Goal: Information Seeking & Learning: Learn about a topic

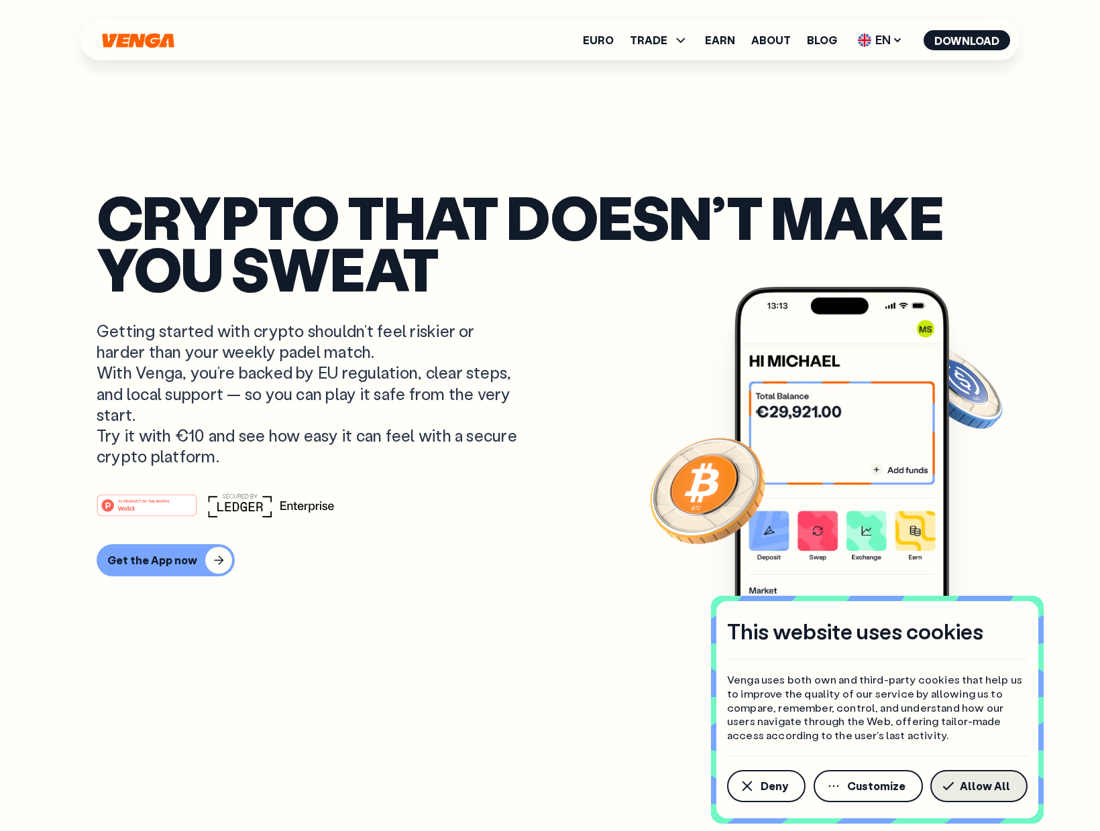
click at [999, 792] on span "Allow All" at bounding box center [985, 786] width 50 height 11
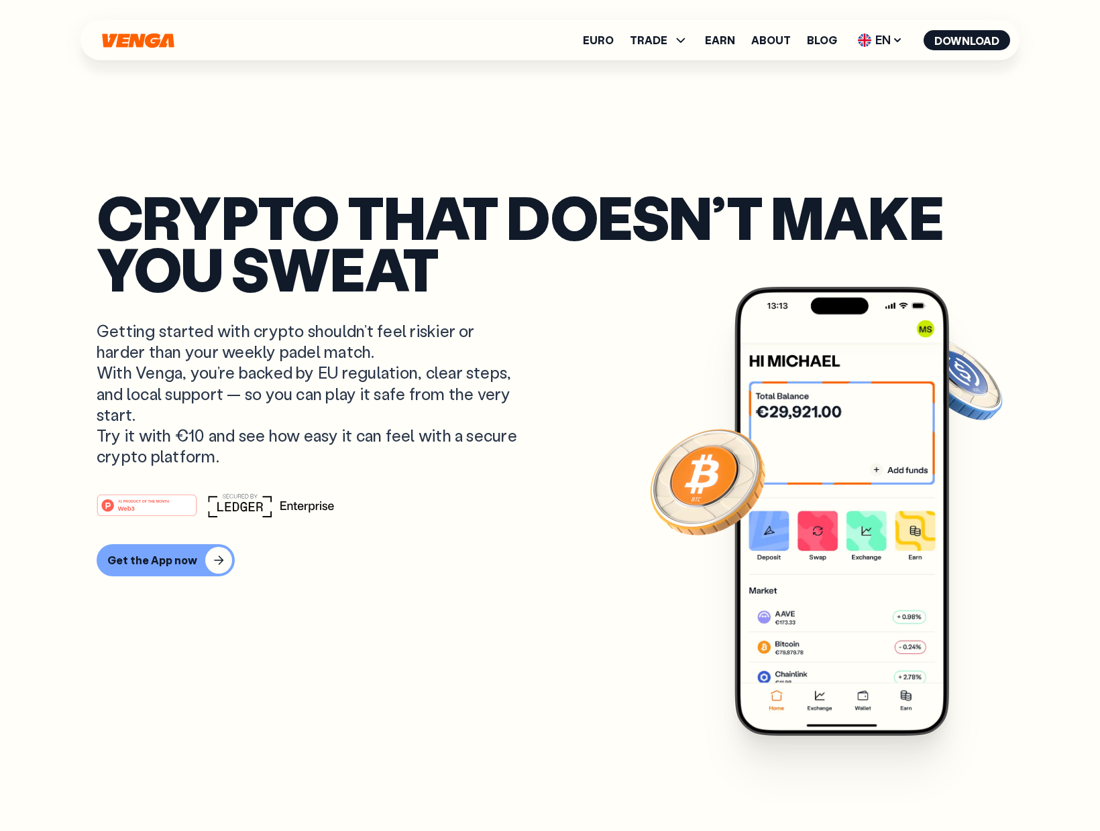
scroll to position [267, 0]
drag, startPoint x: 106, startPoint y: 353, endPoint x: 371, endPoint y: 350, distance: 265.5
click at [371, 350] on p "Getting started with crypto shouldn’t feel riskier or harder than your weekly p…" at bounding box center [309, 394] width 424 height 146
drag, startPoint x: 105, startPoint y: 372, endPoint x: 365, endPoint y: 375, distance: 260.2
click at [365, 375] on p "Getting started with crypto shouldn’t feel riskier or harder than your weekly p…" at bounding box center [309, 394] width 424 height 146
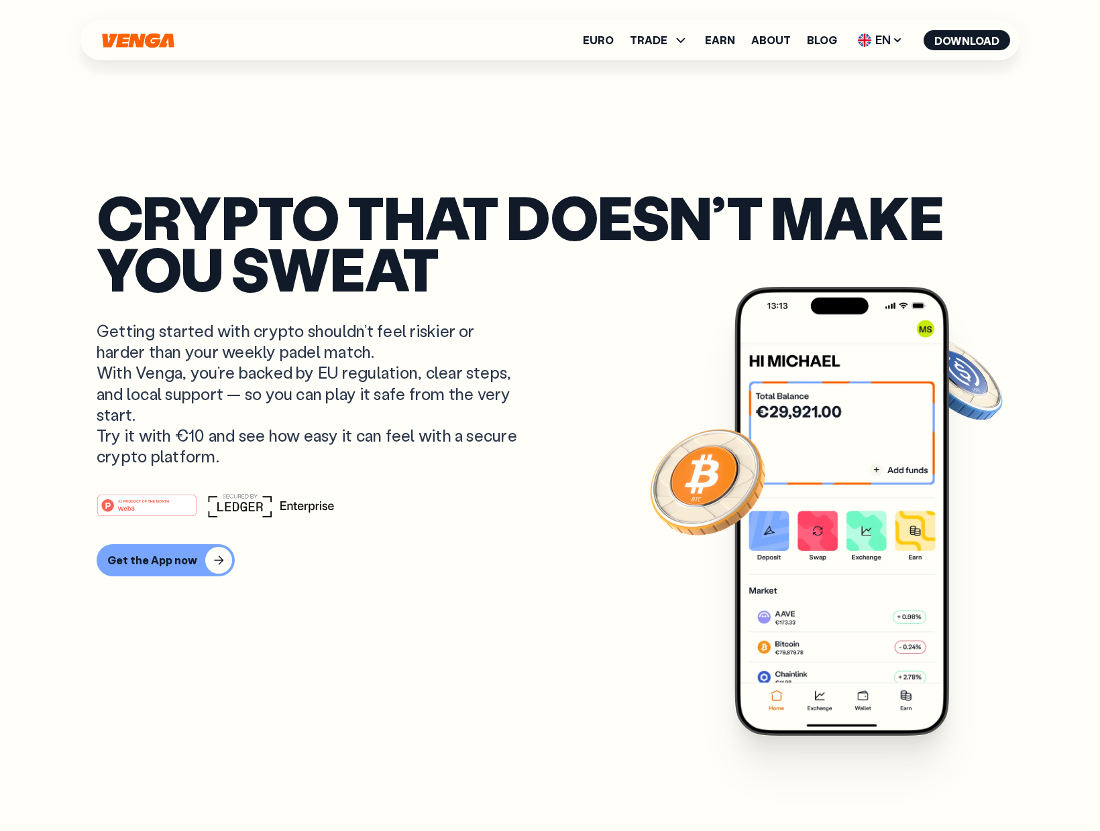
click at [207, 406] on p "Getting started with crypto shouldn’t feel riskier or harder than your weekly p…" at bounding box center [309, 394] width 424 height 146
drag, startPoint x: 171, startPoint y: 396, endPoint x: 351, endPoint y: 394, distance: 180.4
click at [351, 394] on p "Getting started with crypto shouldn’t feel riskier or harder than your weekly p…" at bounding box center [309, 394] width 424 height 146
drag, startPoint x: 257, startPoint y: 392, endPoint x: 406, endPoint y: 398, distance: 149.0
click at [445, 396] on p "Getting started with crypto shouldn’t feel riskier or harder than your weekly p…" at bounding box center [309, 394] width 424 height 146
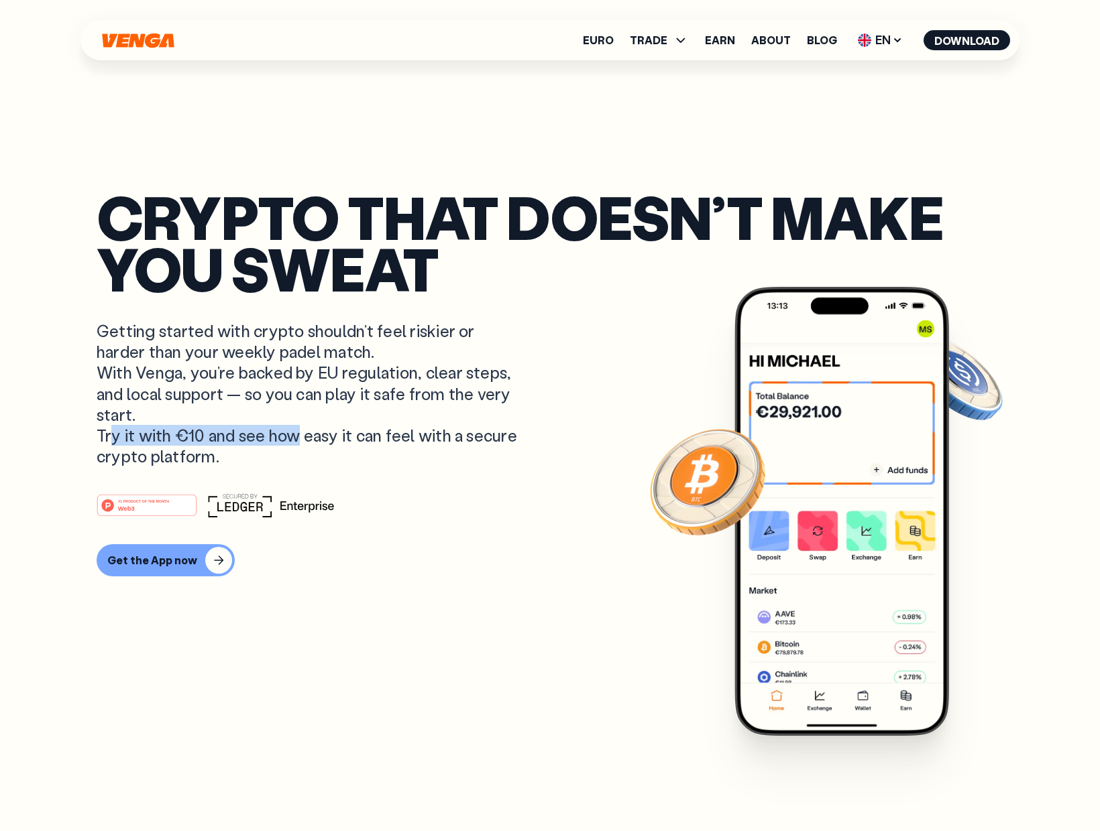
drag, startPoint x: 105, startPoint y: 437, endPoint x: 290, endPoint y: 439, distance: 185.1
click at [290, 439] on p "Getting started with crypto shouldn’t feel riskier or harder than your weekly p…" at bounding box center [309, 394] width 424 height 146
click at [677, 43] on icon at bounding box center [681, 40] width 16 height 16
click at [605, 44] on link "Euro" at bounding box center [598, 40] width 31 height 11
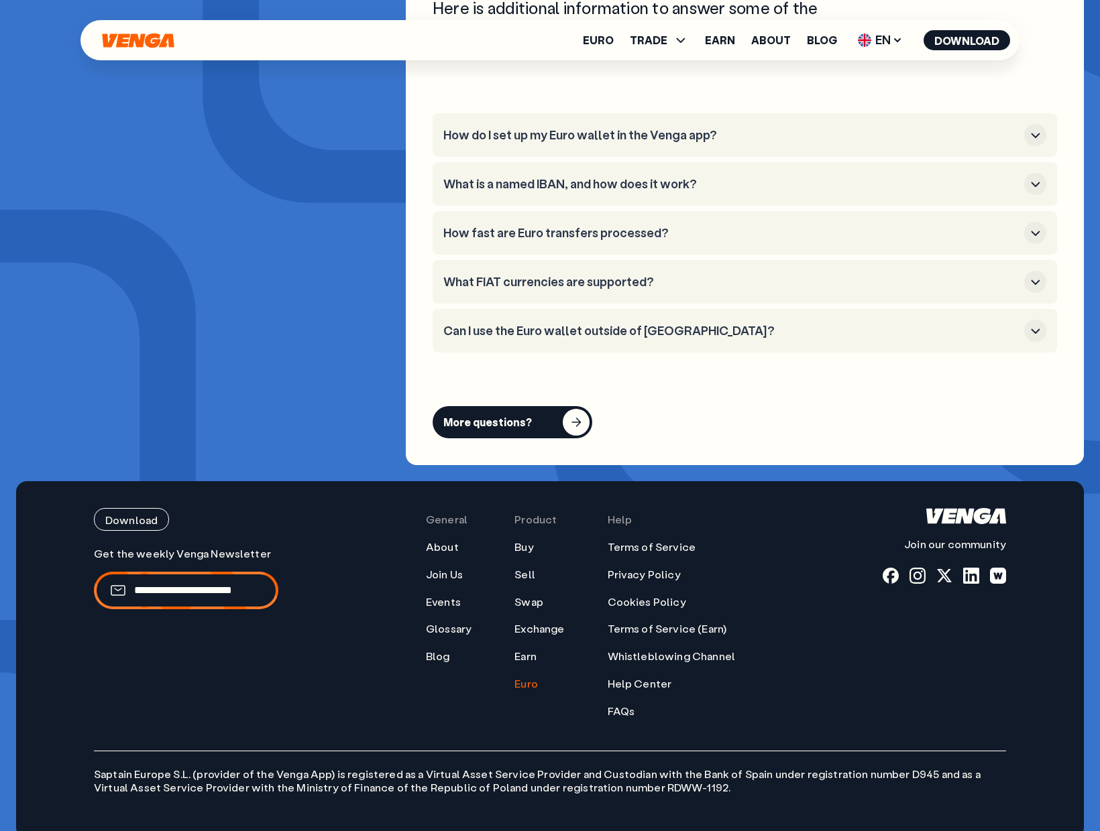
scroll to position [5378, 0]
click at [453, 567] on link "Join Us" at bounding box center [444, 574] width 37 height 14
